Goal: Task Accomplishment & Management: Complete application form

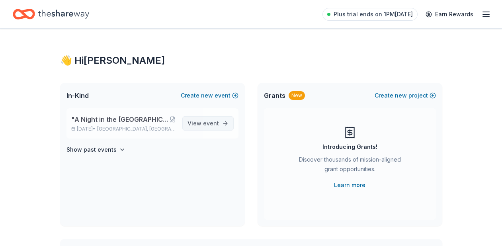
click at [208, 123] on span "event" at bounding box center [211, 123] width 16 height 7
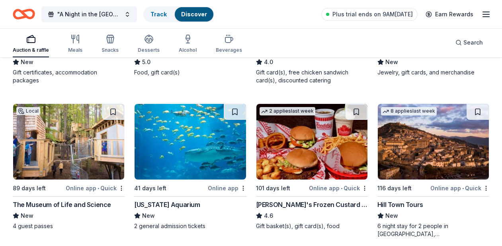
scroll to position [968, 0]
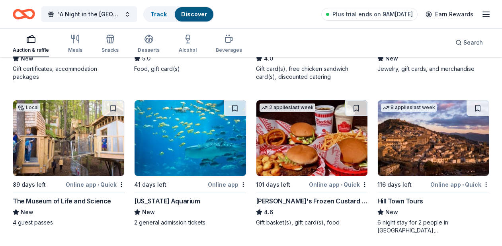
click at [310, 147] on img at bounding box center [311, 138] width 111 height 76
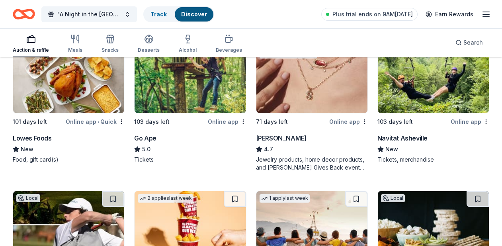
scroll to position [0, 0]
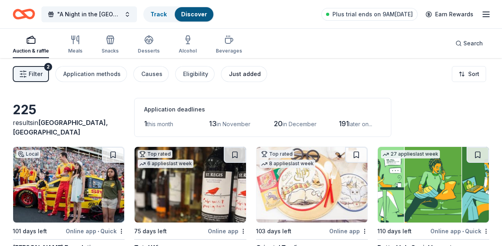
click at [237, 72] on div "Just added" at bounding box center [245, 74] width 32 height 10
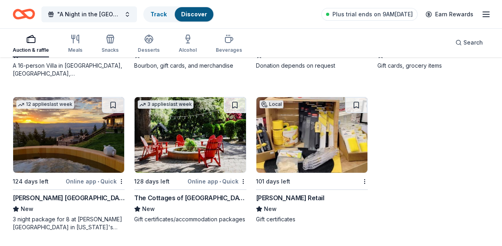
scroll to position [504, 0]
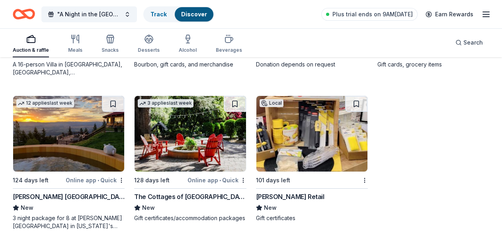
click at [309, 147] on img at bounding box center [311, 134] width 111 height 76
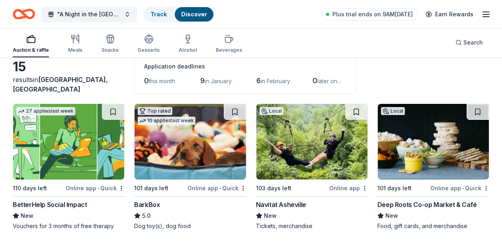
scroll to position [45, 0]
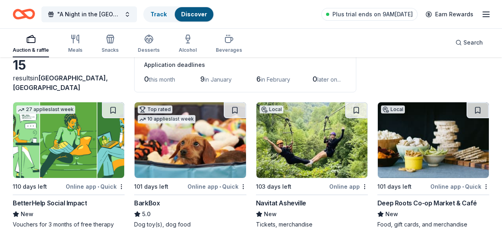
click at [62, 160] on img at bounding box center [68, 140] width 111 height 76
click at [319, 151] on img at bounding box center [311, 140] width 111 height 76
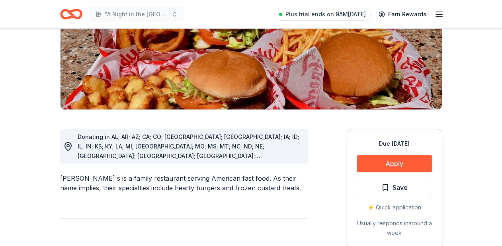
scroll to position [158, 0]
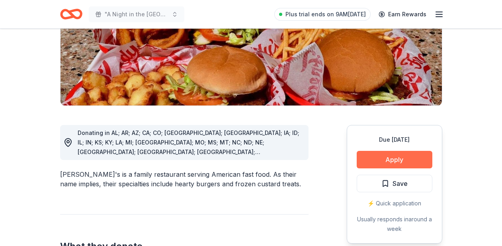
click at [401, 151] on button "Apply" at bounding box center [394, 160] width 76 height 18
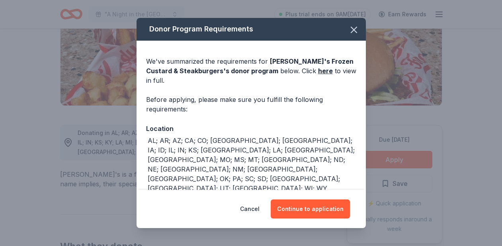
scroll to position [7, 0]
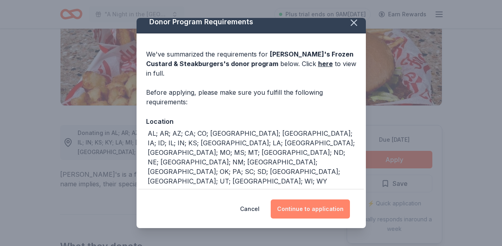
click at [308, 212] on button "Continue to application" at bounding box center [309, 208] width 79 height 19
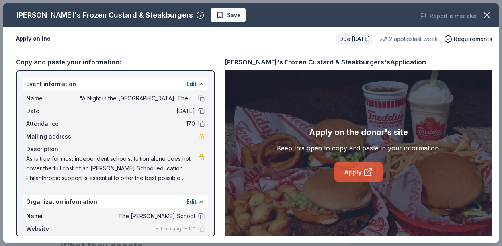
click at [362, 173] on link "Apply" at bounding box center [358, 171] width 48 height 19
click at [359, 173] on link "Apply" at bounding box center [358, 171] width 48 height 19
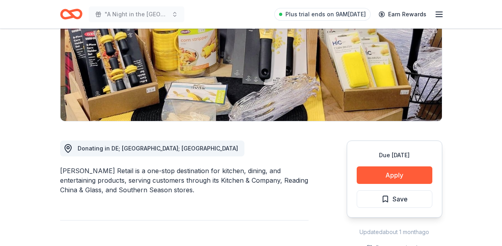
scroll to position [118, 0]
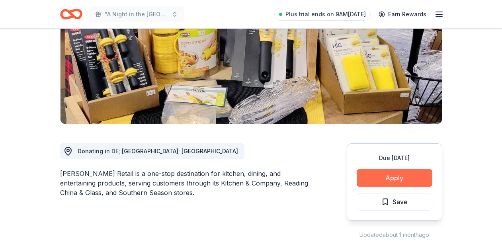
click at [395, 180] on button "Apply" at bounding box center [394, 178] width 76 height 18
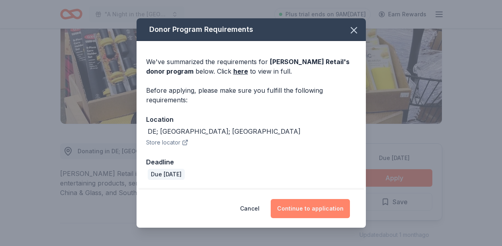
click at [321, 213] on button "Continue to application" at bounding box center [309, 208] width 79 height 19
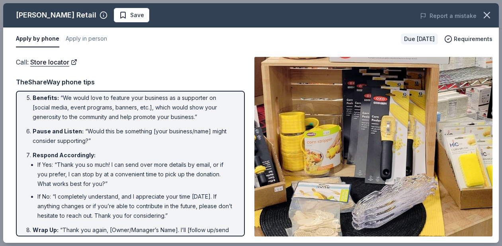
scroll to position [173, 0]
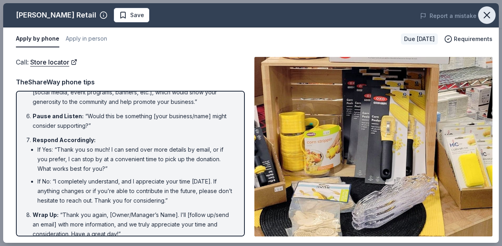
click at [484, 16] on icon "button" at bounding box center [486, 15] width 11 height 11
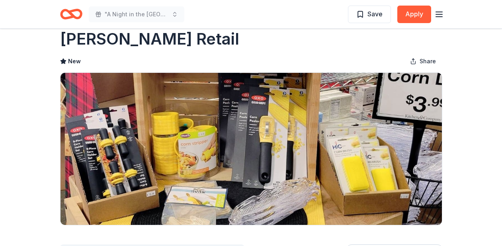
scroll to position [0, 0]
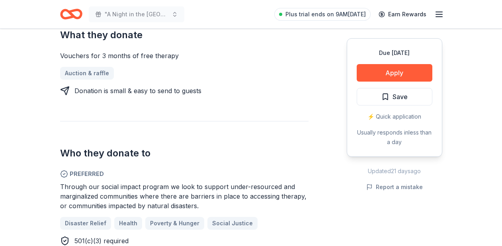
scroll to position [350, 0]
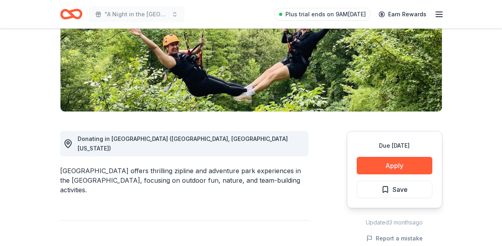
scroll to position [135, 0]
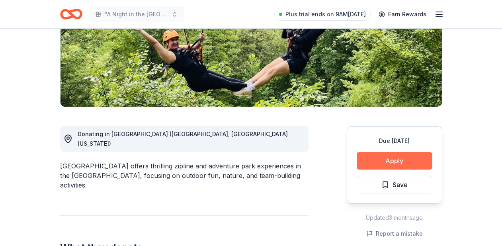
click at [388, 164] on button "Apply" at bounding box center [394, 161] width 76 height 18
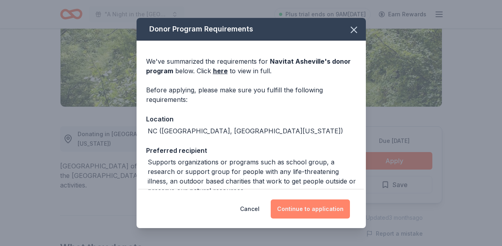
click at [303, 209] on button "Continue to application" at bounding box center [309, 208] width 79 height 19
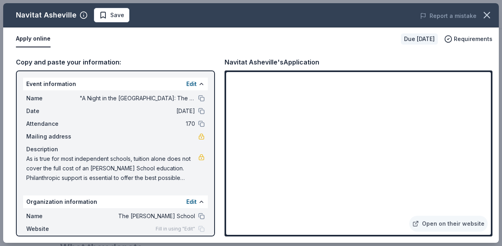
drag, startPoint x: 224, startPoint y: 63, endPoint x: 239, endPoint y: 63, distance: 15.5
click at [239, 63] on div "Navitat Asheville's Application" at bounding box center [271, 62] width 95 height 10
click at [467, 223] on link "Open on their website" at bounding box center [448, 224] width 78 height 16
